Goal: Transaction & Acquisition: Book appointment/travel/reservation

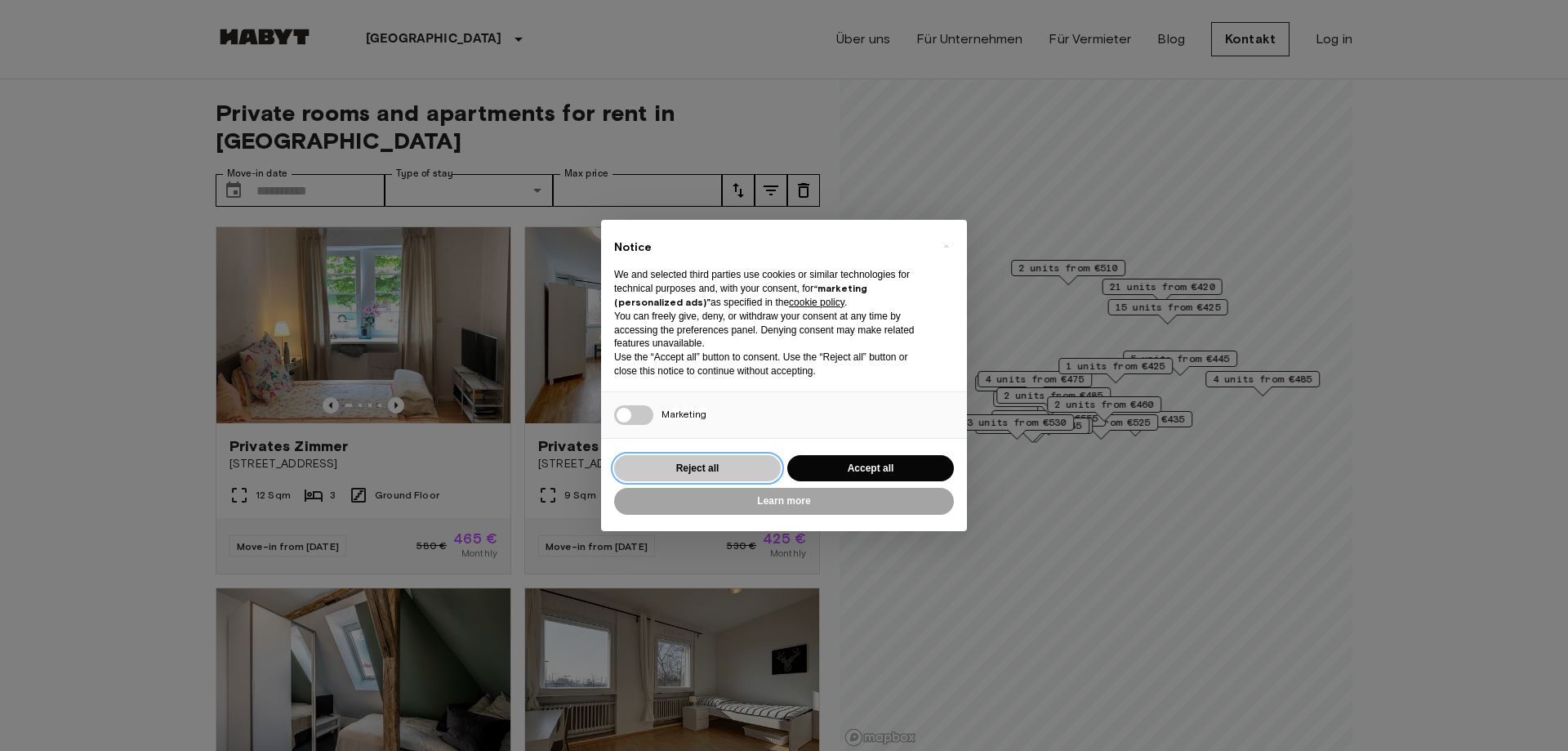
click at [704, 469] on button "Reject all" at bounding box center [697, 468] width 167 height 27
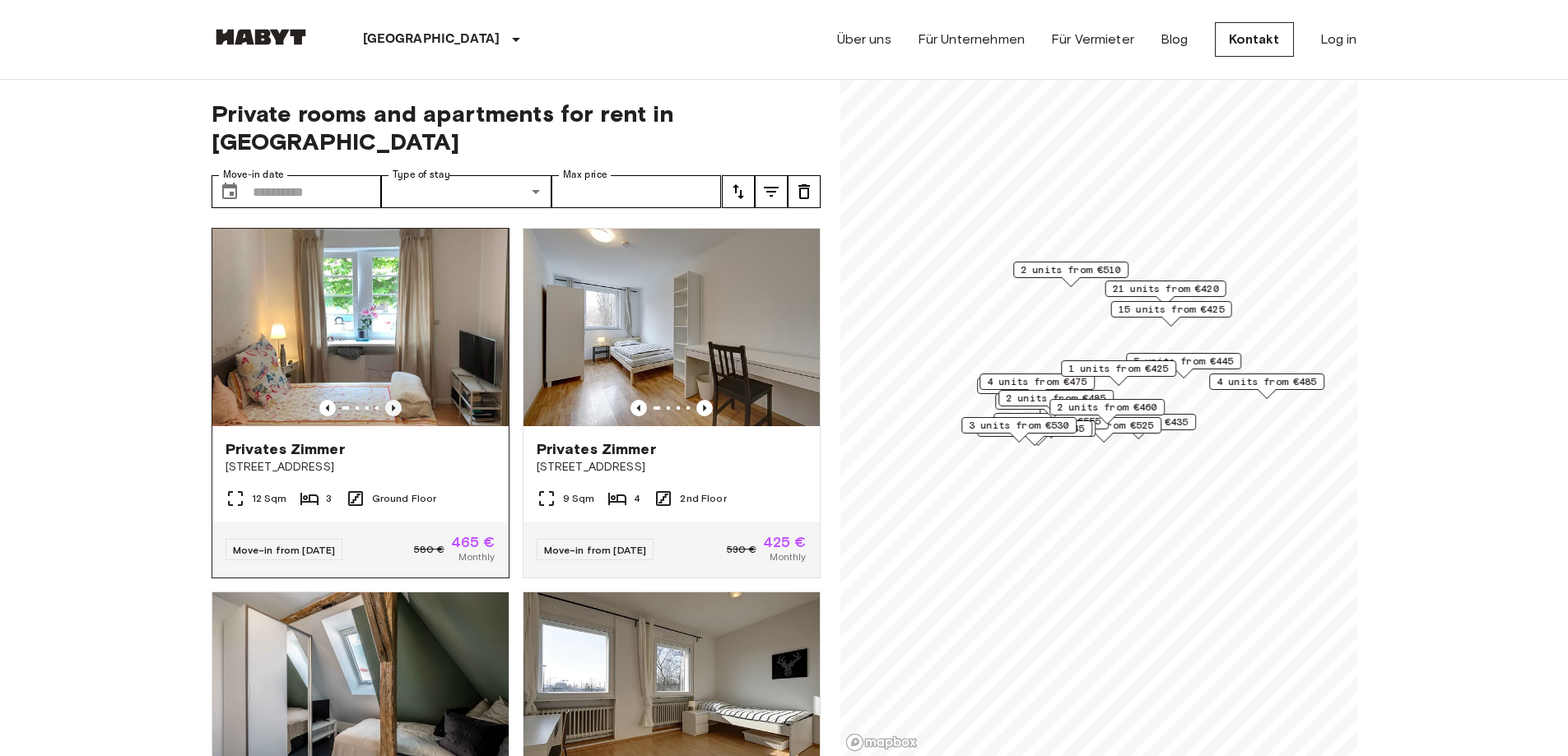
click at [393, 399] on icon "Previous image" at bounding box center [394, 407] width 17 height 17
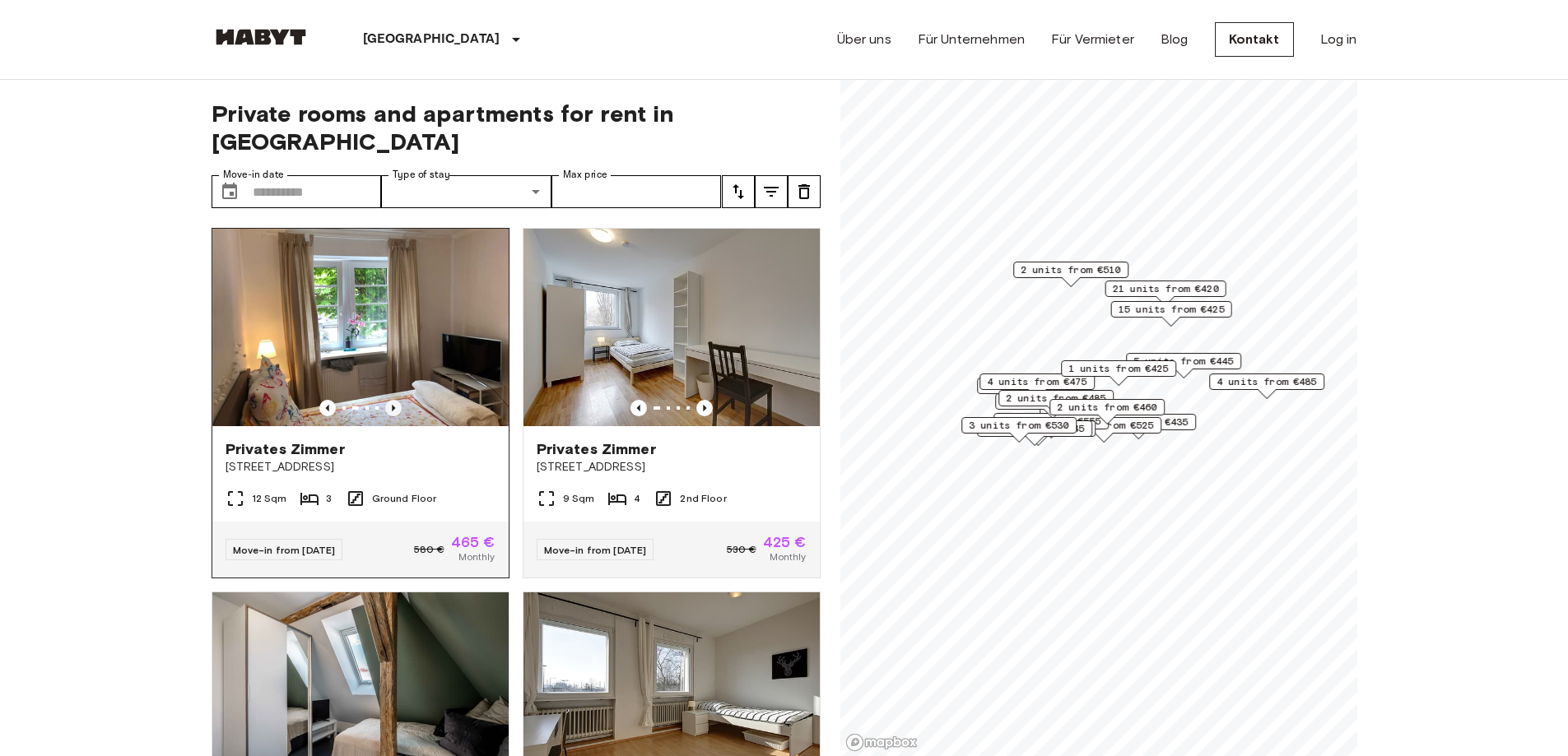
click at [393, 399] on icon "Previous image" at bounding box center [394, 407] width 17 height 17
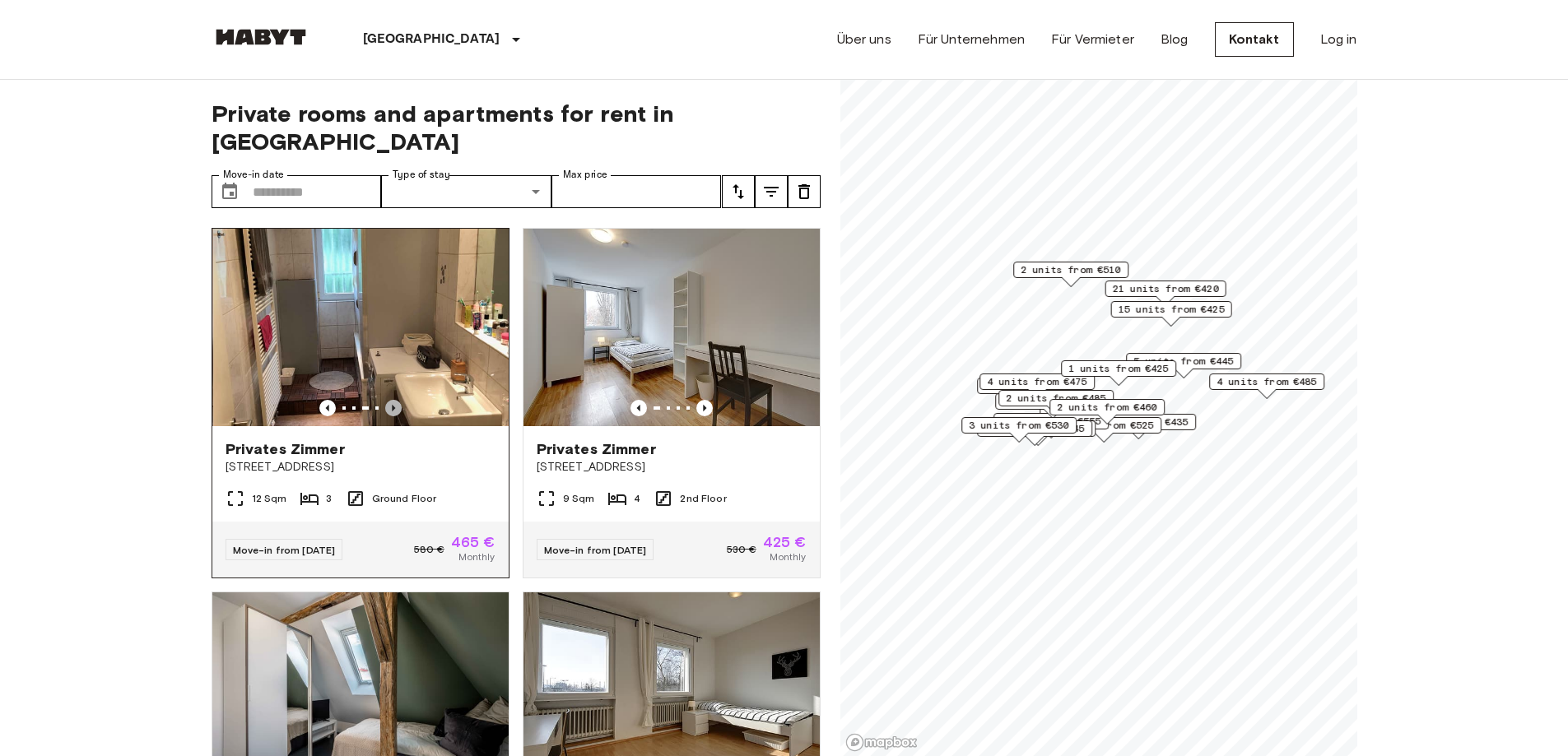
click at [393, 399] on icon "Previous image" at bounding box center [394, 407] width 17 height 17
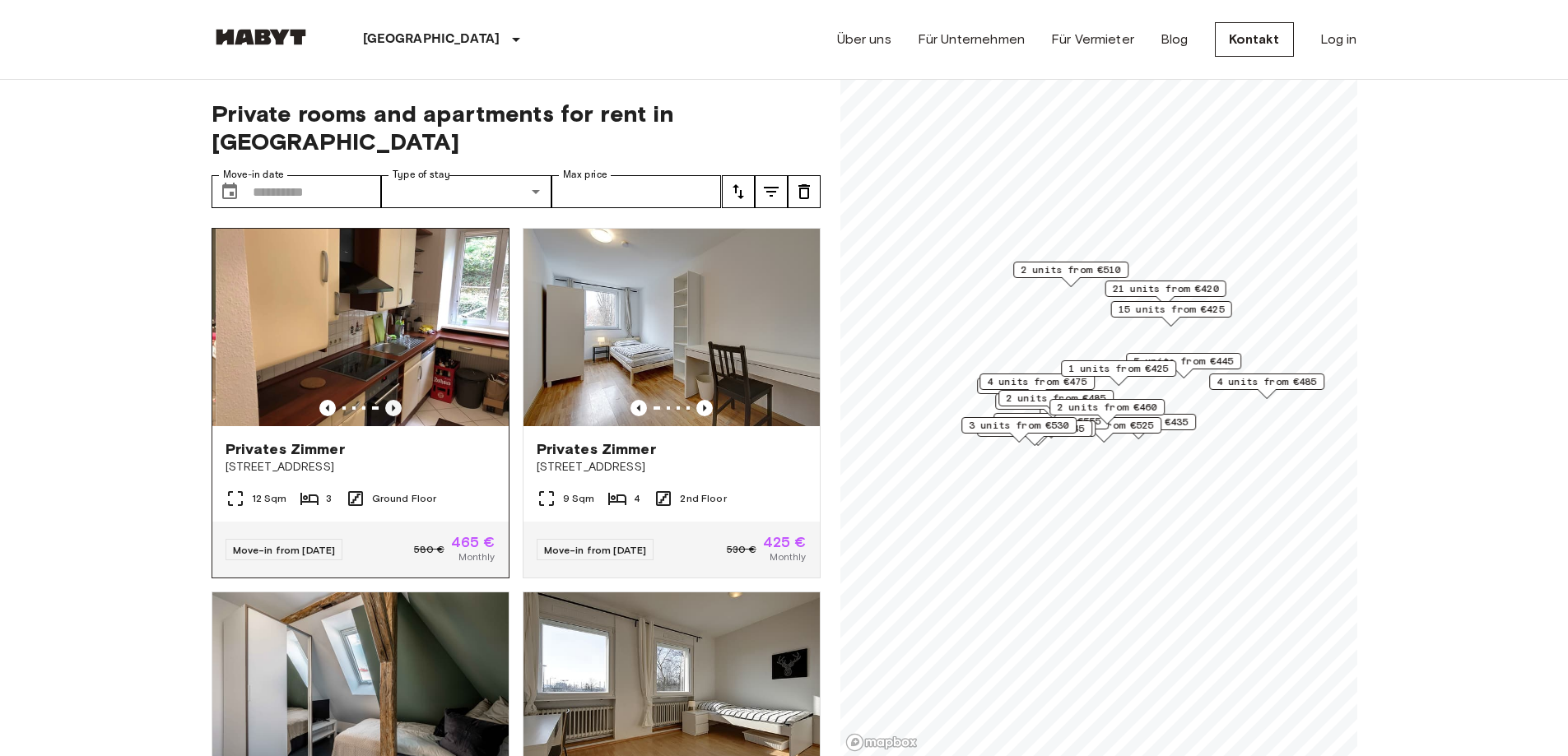
click at [393, 399] on icon "Previous image" at bounding box center [394, 407] width 17 height 17
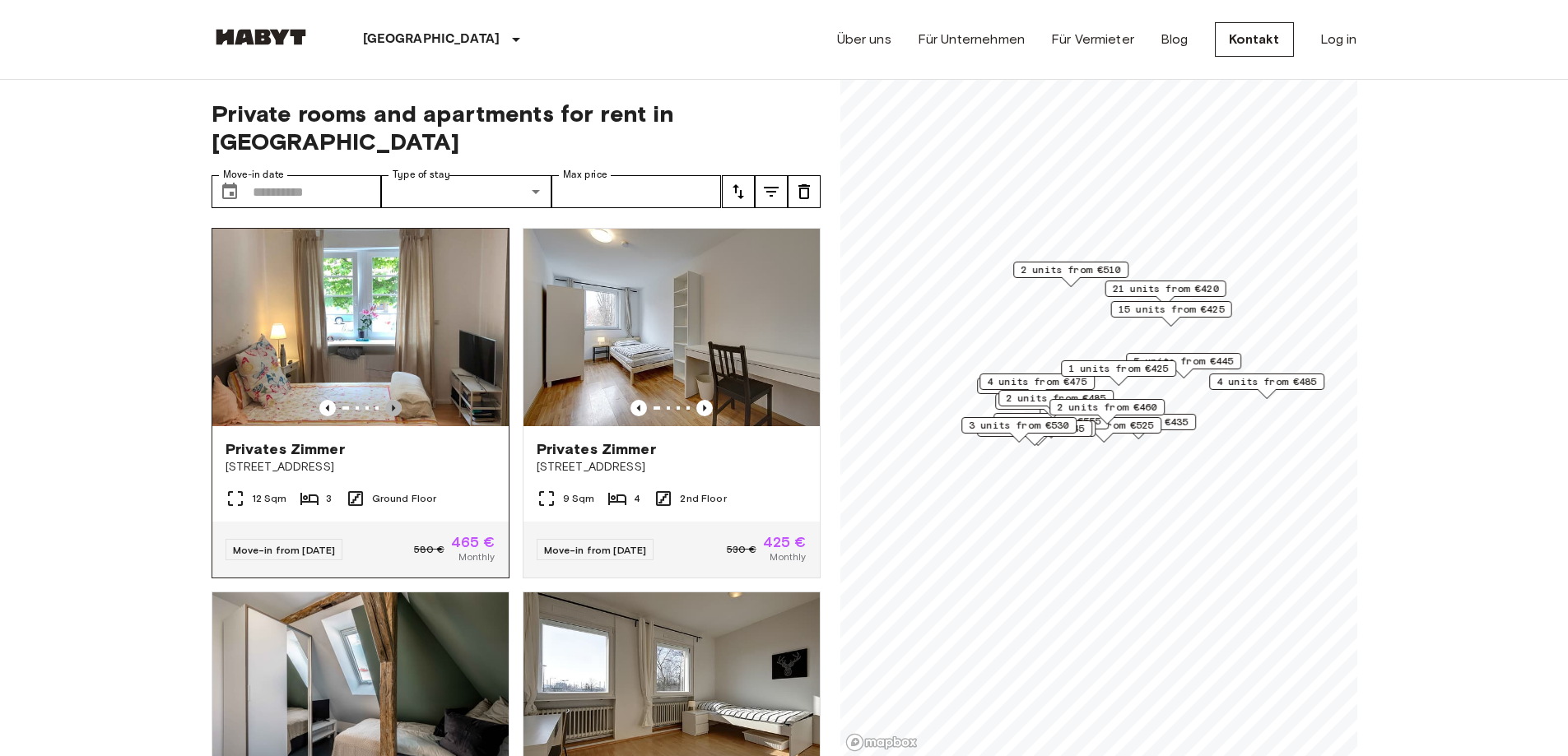
click at [386, 399] on icon "Previous image" at bounding box center [394, 407] width 17 height 17
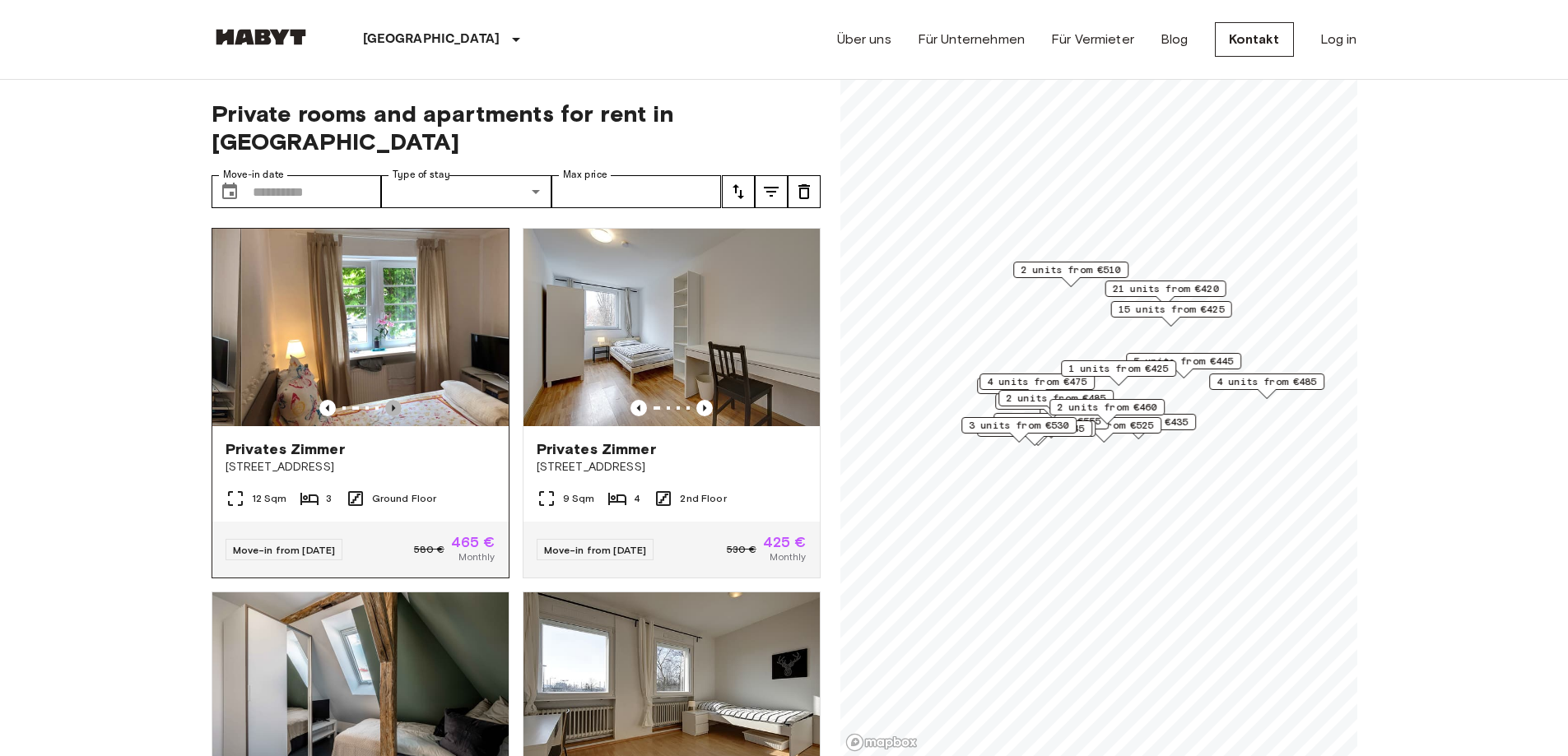
click at [387, 399] on icon "Previous image" at bounding box center [394, 407] width 17 height 17
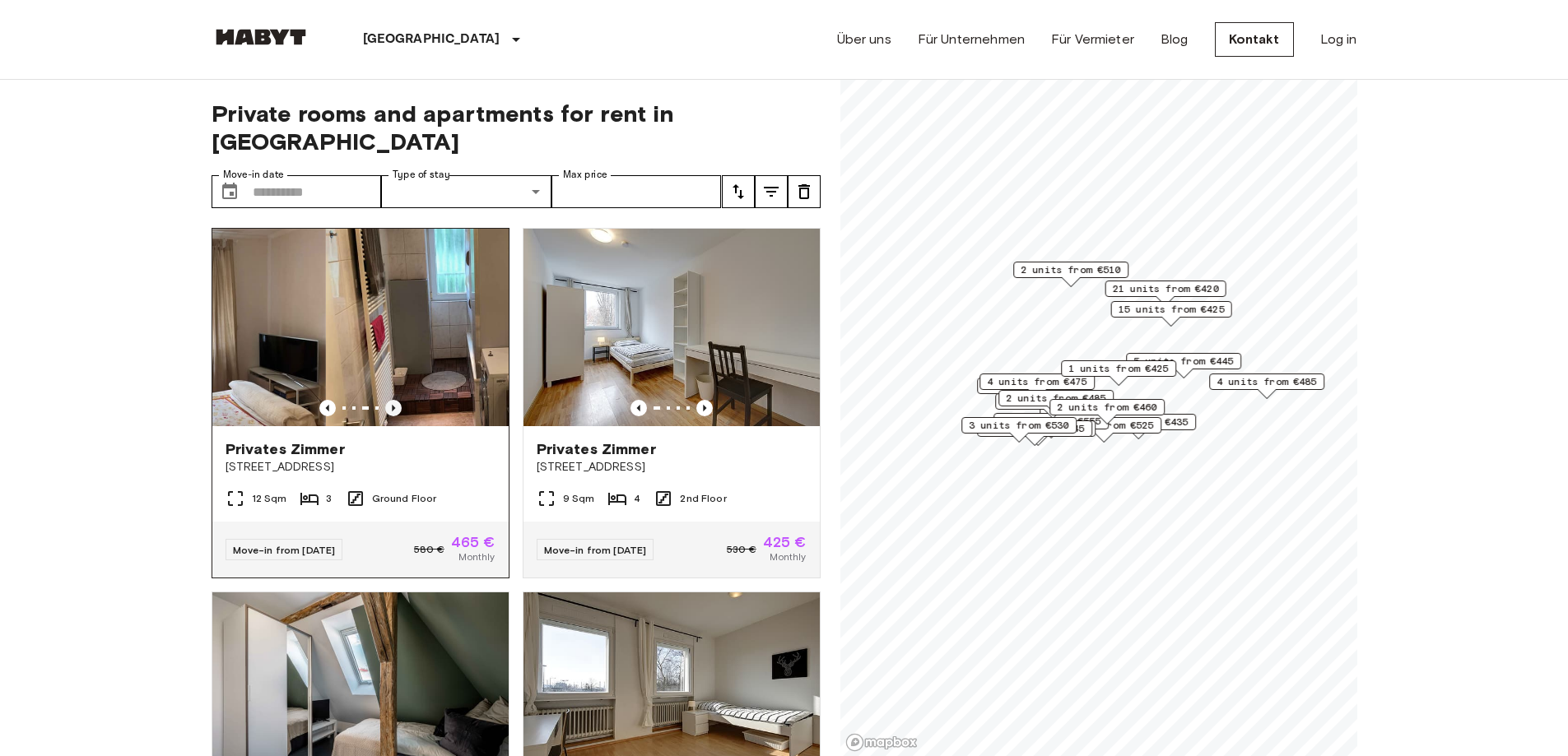
click at [387, 399] on icon "Previous image" at bounding box center [394, 407] width 17 height 17
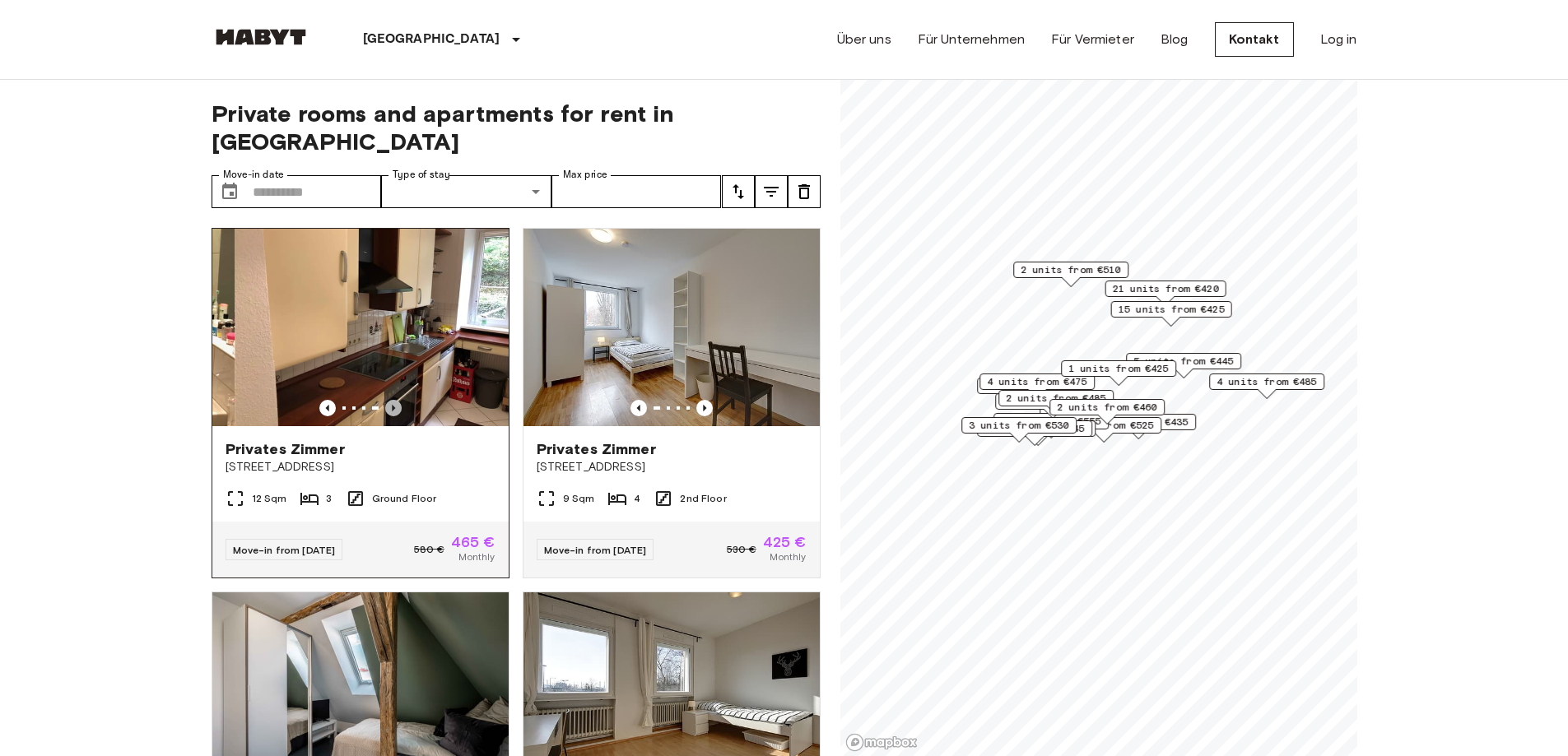
click at [387, 399] on icon "Previous image" at bounding box center [394, 407] width 17 height 17
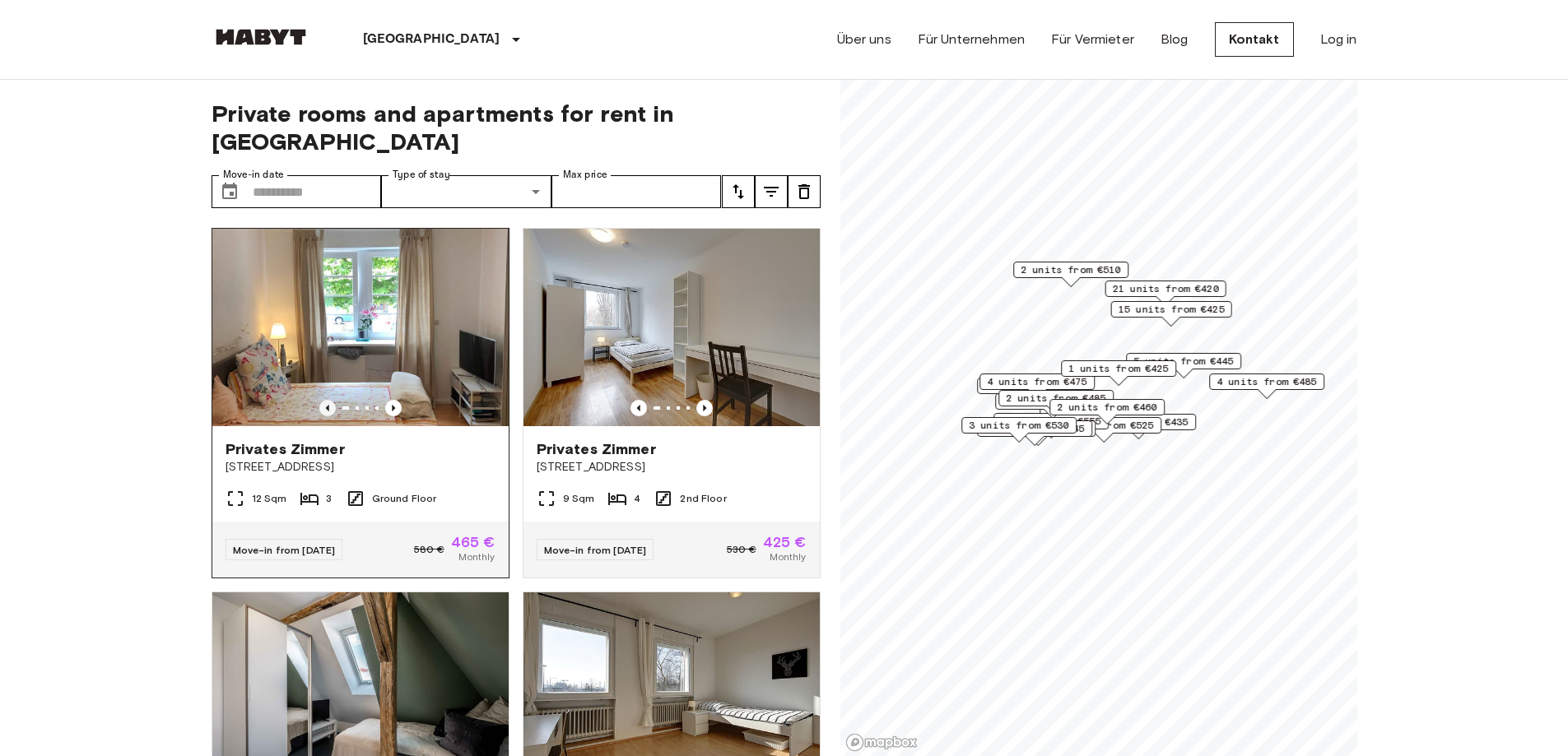
click at [326, 399] on icon "Previous image" at bounding box center [327, 407] width 17 height 17
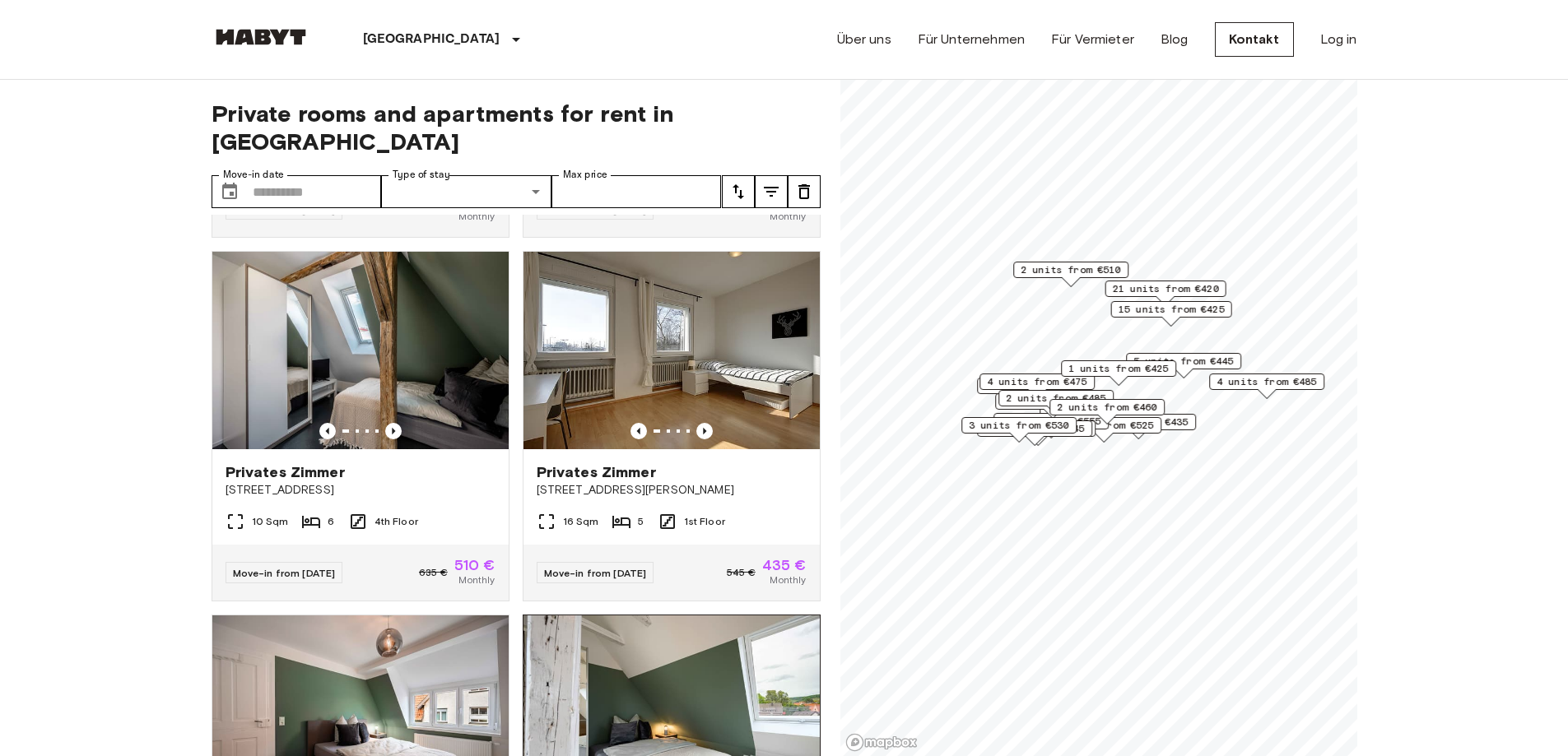
scroll to position [329, 0]
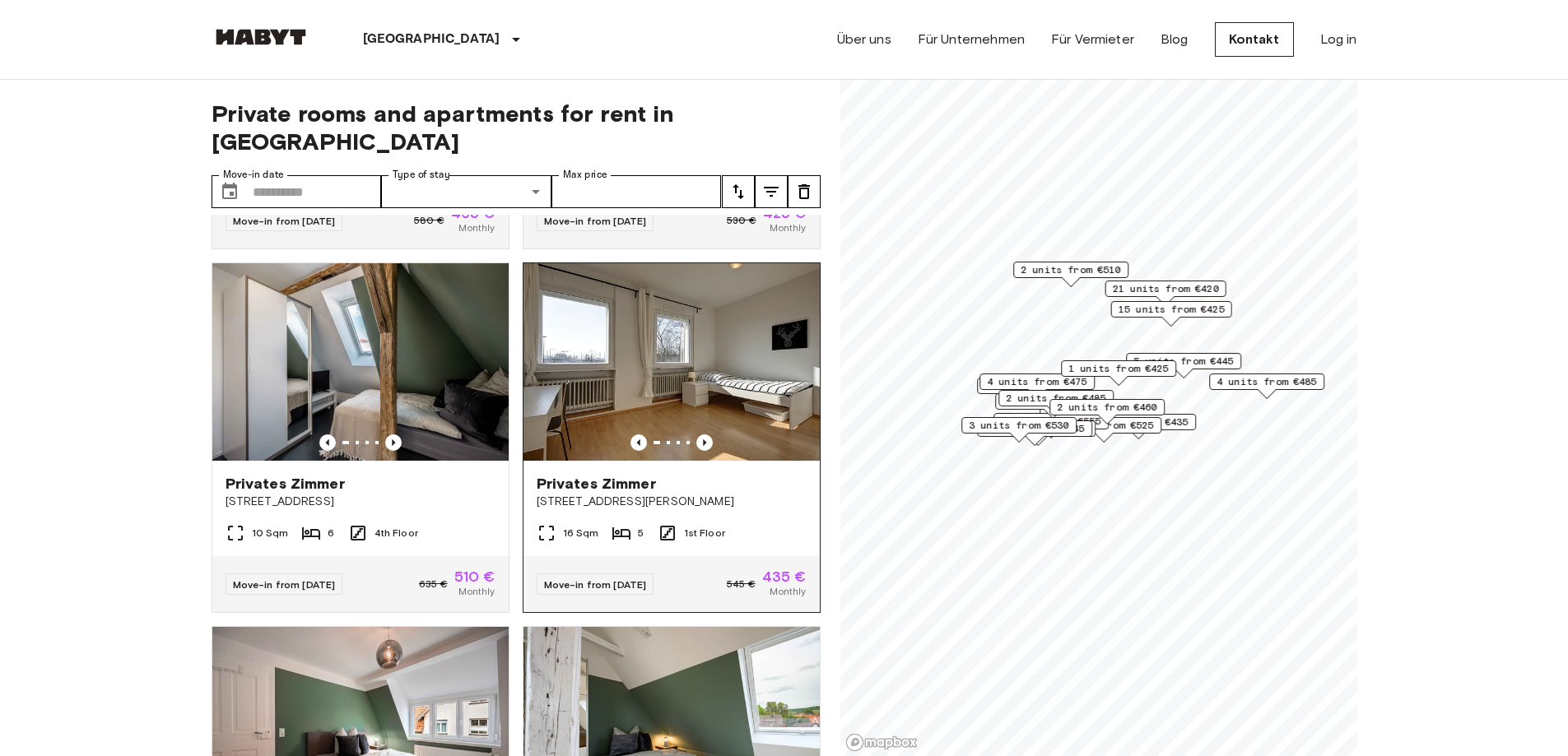
click at [724, 300] on img at bounding box center [671, 362] width 296 height 197
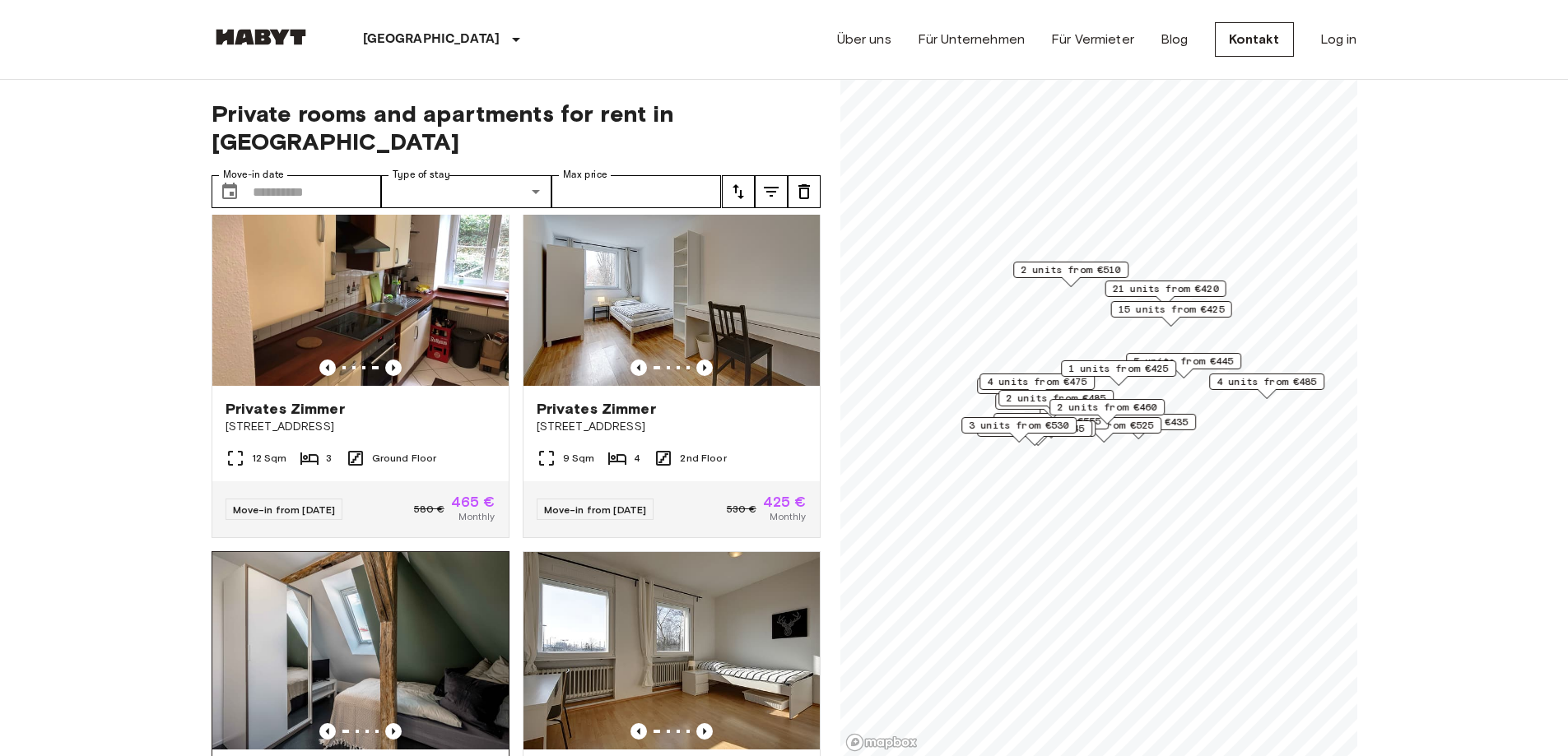
scroll to position [0, 0]
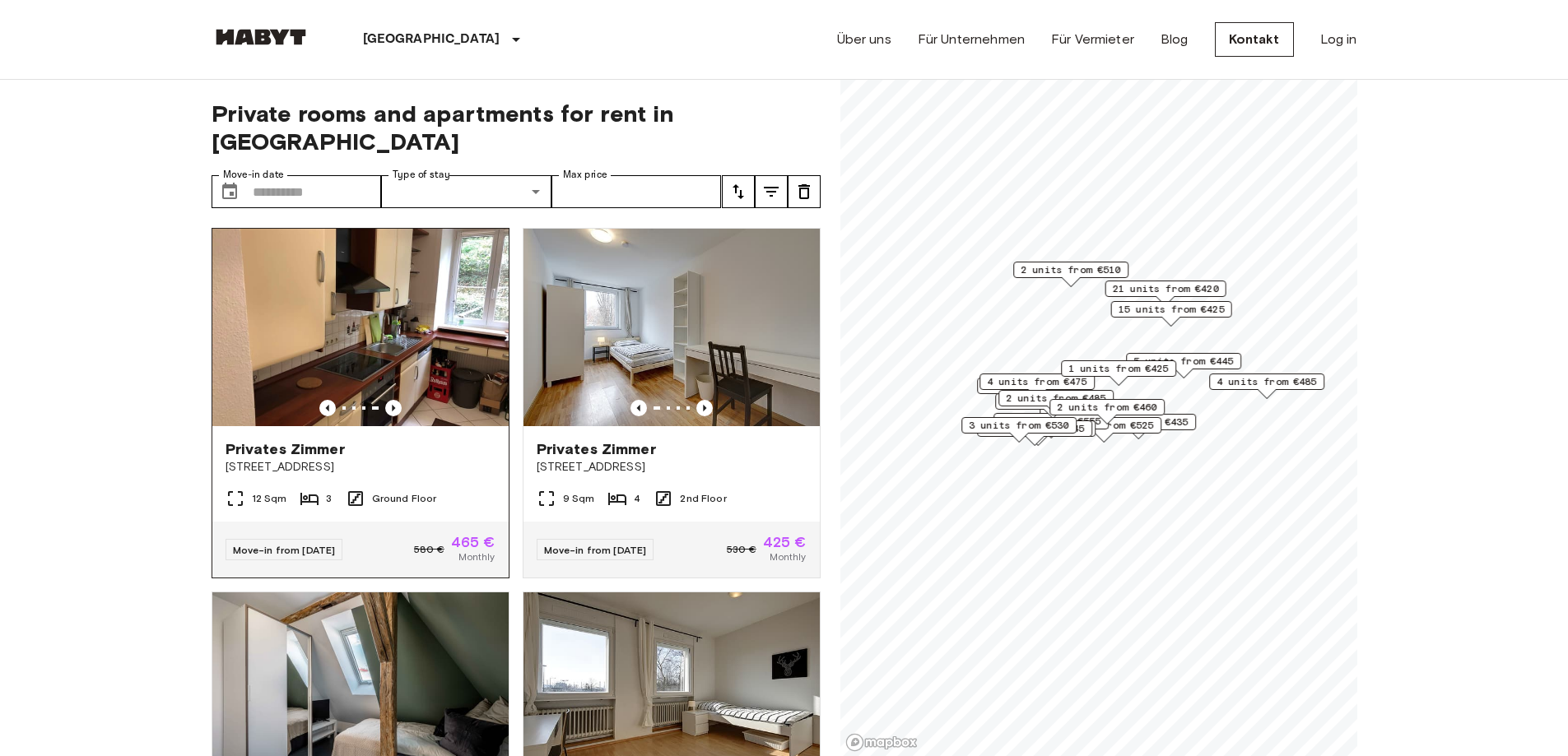
click at [401, 329] on img at bounding box center [360, 327] width 296 height 197
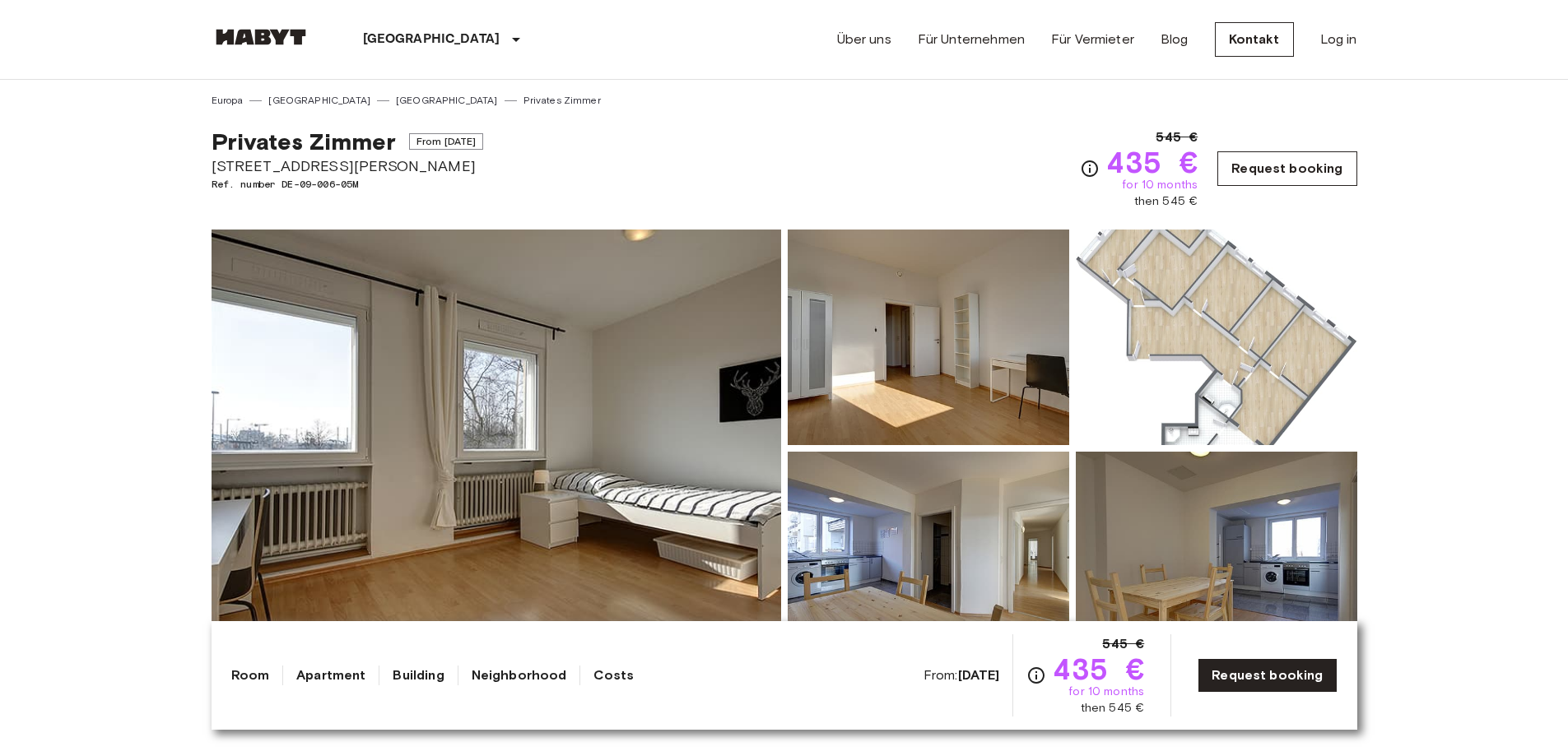
click at [1295, 174] on link "Request booking" at bounding box center [1287, 168] width 139 height 34
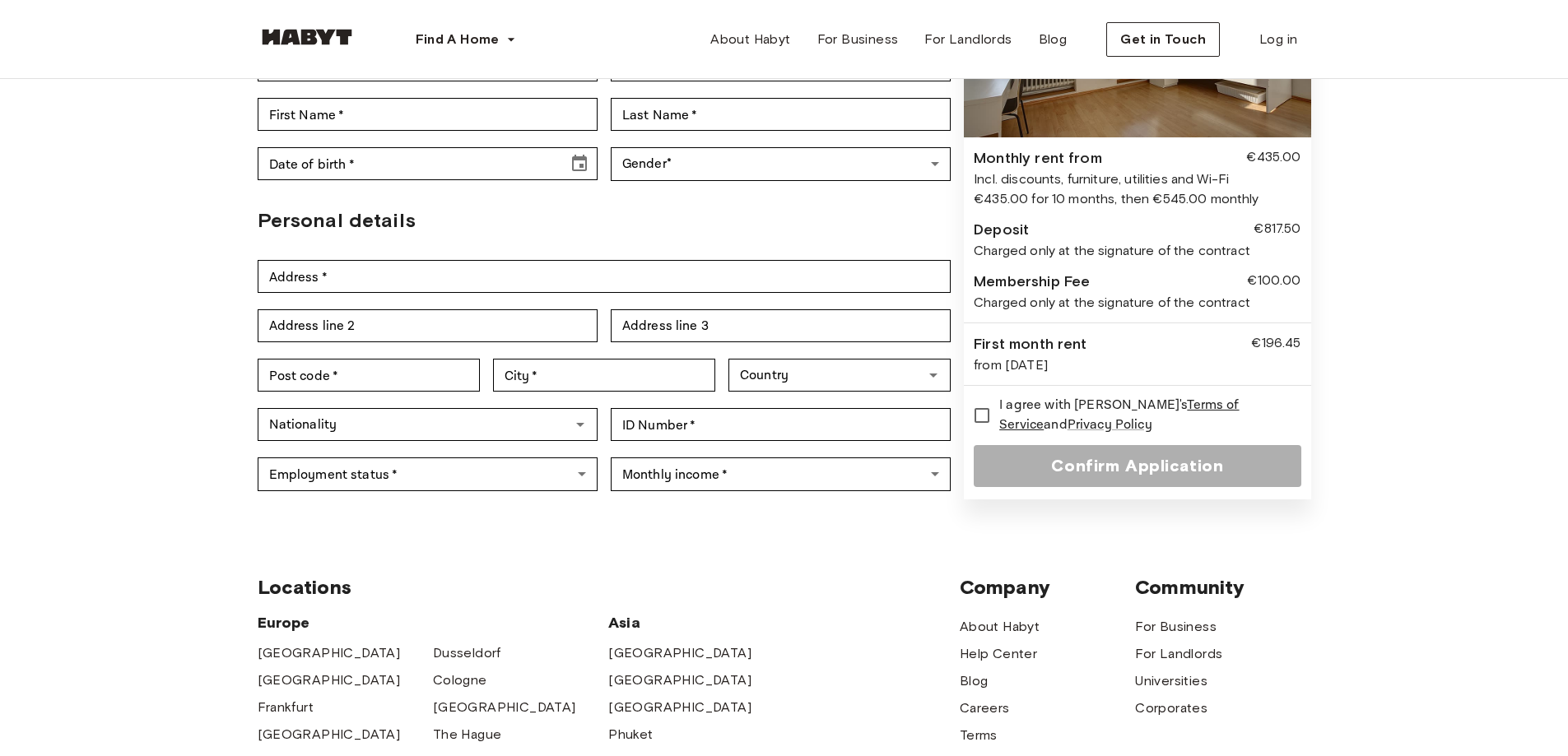
scroll to position [247, 0]
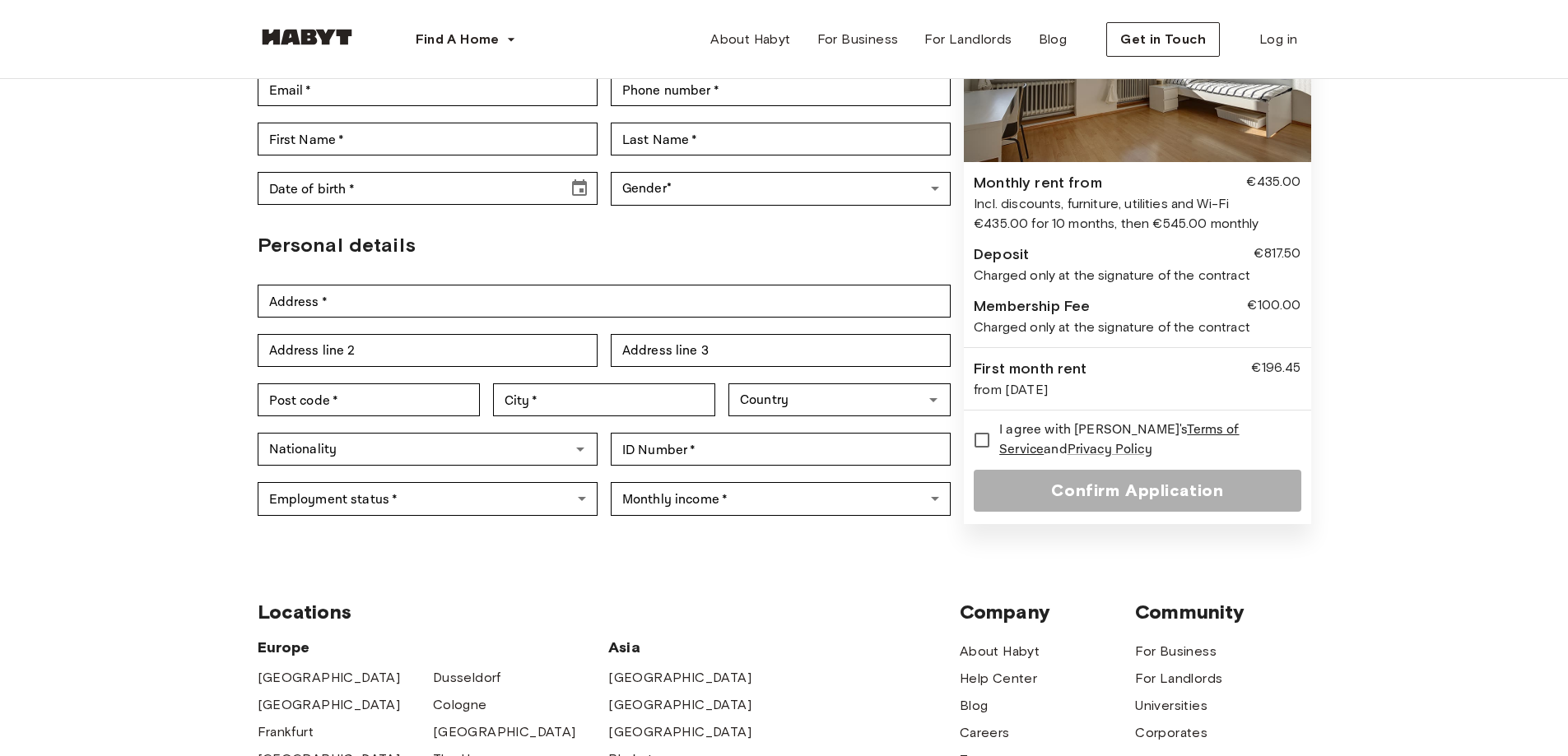
click at [408, 478] on div "Employment status   * ​ Employment status   * Monthly income   * ​ Monthly inco…" at bounding box center [605, 498] width 694 height 50
click at [414, 466] on body "Find A Home Europe Amsterdam Berlin Frankfurt Hamburg Lisbon Madrid Milan Moden…" at bounding box center [784, 527] width 1568 height 1550
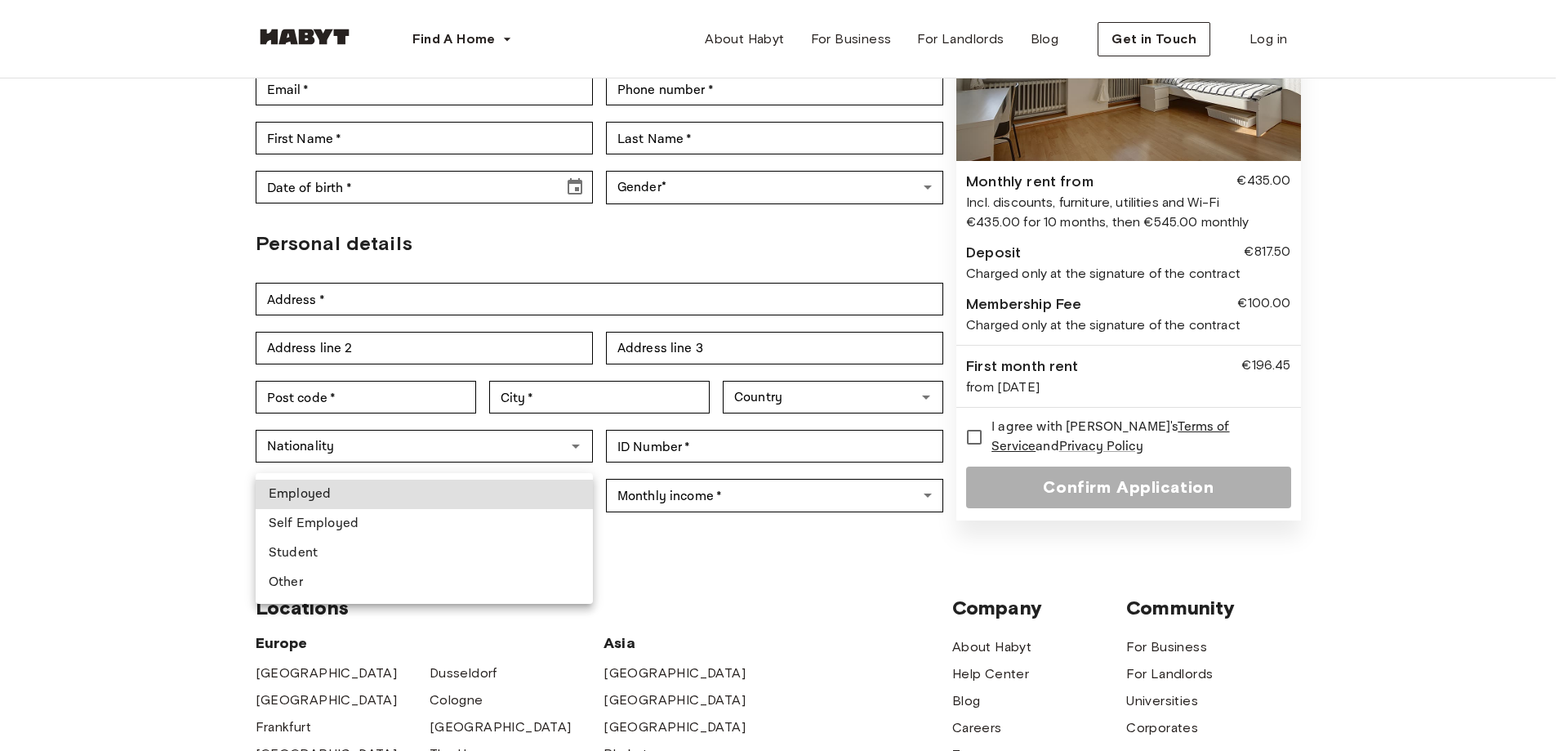
click at [97, 464] on div at bounding box center [784, 375] width 1568 height 751
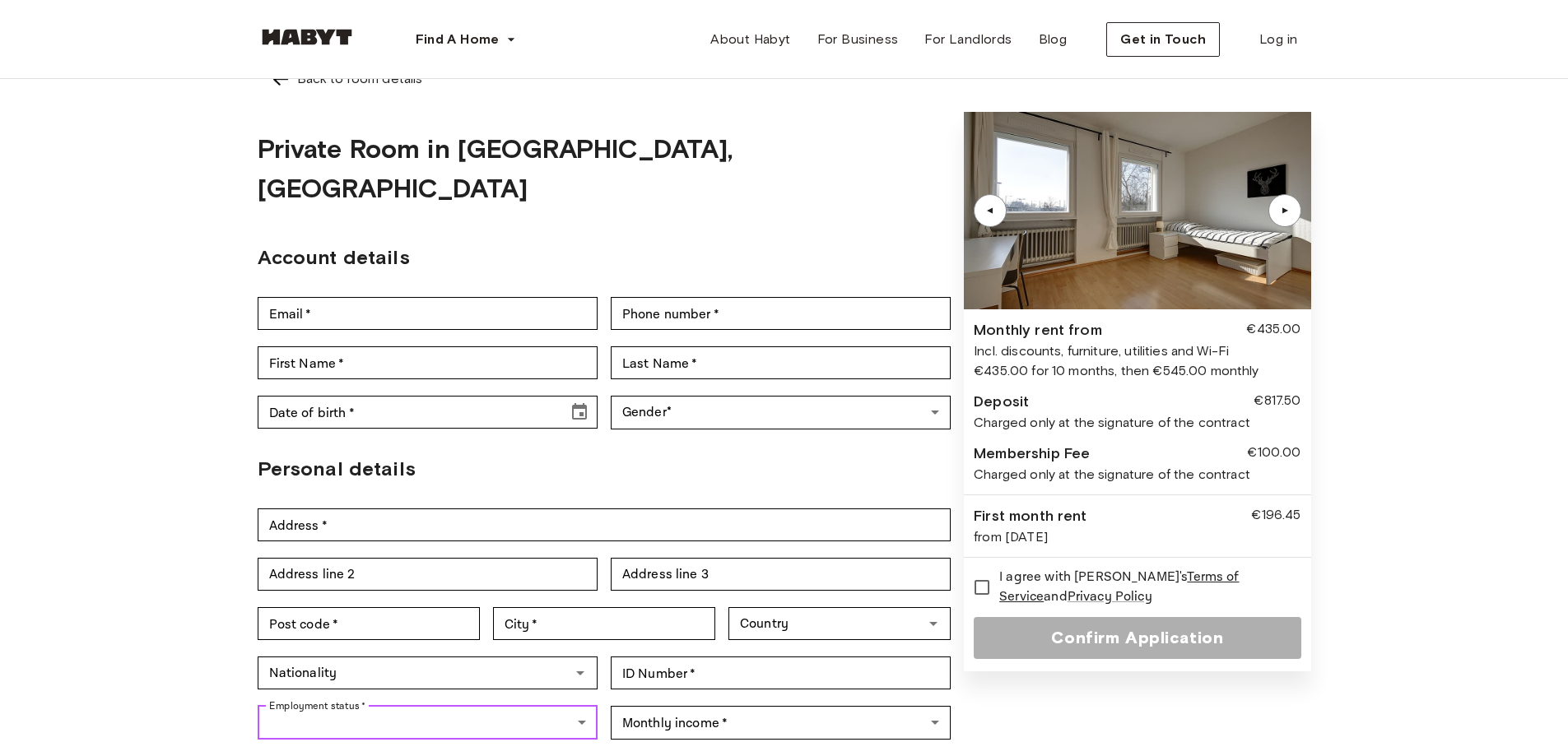
scroll to position [0, 0]
